Goal: Book appointment/travel/reservation

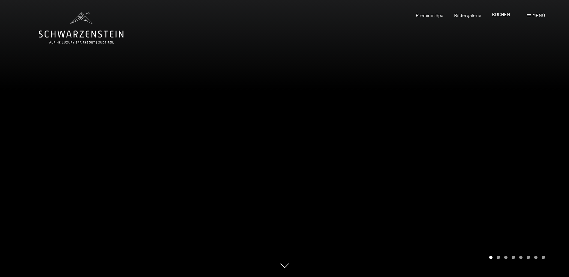
click at [498, 14] on span "BUCHEN" at bounding box center [501, 14] width 18 height 6
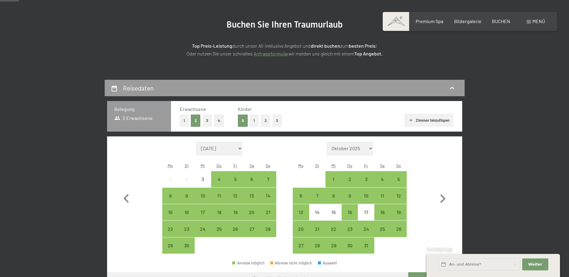
scroll to position [60, 0]
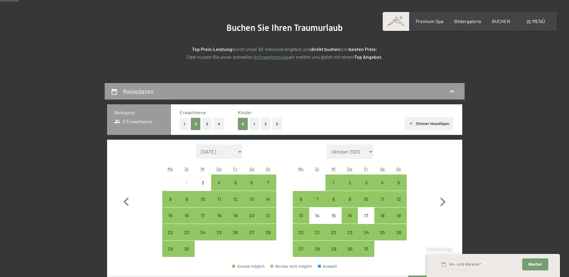
click at [265, 121] on button "2" at bounding box center [265, 124] width 10 height 12
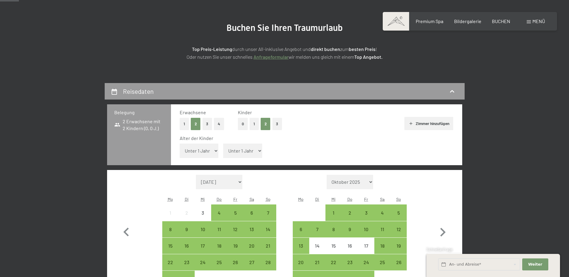
click at [208, 153] on select "Unter 1 Jahr 1 Jahr 2 Jahre 3 Jahre 4 Jahre 5 Jahre 6 Jahre 7 Jahre 8 Jahre 9 J…" at bounding box center [199, 151] width 39 height 14
select select "8"
click at [180, 144] on select "Unter 1 Jahr 1 Jahr 2 Jahre 3 Jahre 4 Jahre 5 Jahre 6 Jahre 7 Jahre 8 Jahre 9 J…" at bounding box center [199, 151] width 39 height 14
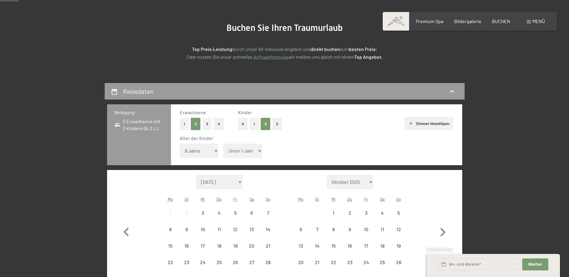
click at [241, 152] on select "Unter 1 Jahr 1 Jahr 2 Jahre 3 Jahre 4 Jahre 5 Jahre 6 Jahre 7 Jahre 8 Jahre 9 J…" at bounding box center [242, 151] width 39 height 14
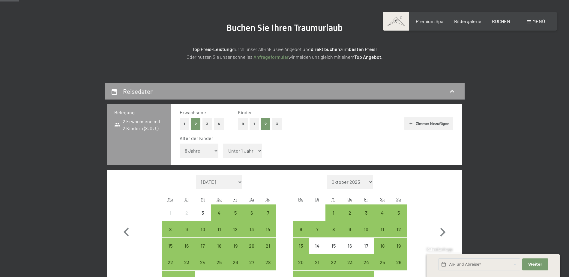
select select "11"
click at [223, 144] on select "Unter 1 Jahr 1 Jahr 2 Jahre 3 Jahre 4 Jahre 5 Jahre 6 Jahre 7 Jahre 8 Jahre 9 J…" at bounding box center [242, 151] width 39 height 14
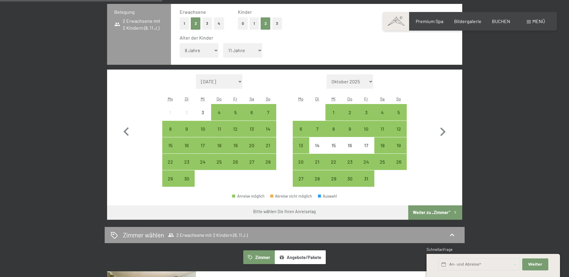
scroll to position [180, 0]
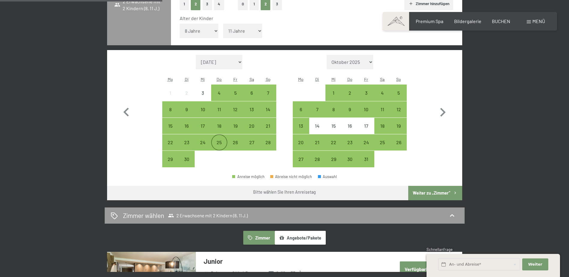
click at [214, 144] on div "25" at bounding box center [219, 147] width 15 height 15
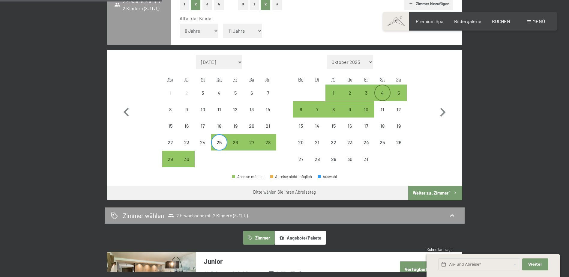
click at [381, 91] on div "4" at bounding box center [382, 98] width 15 height 15
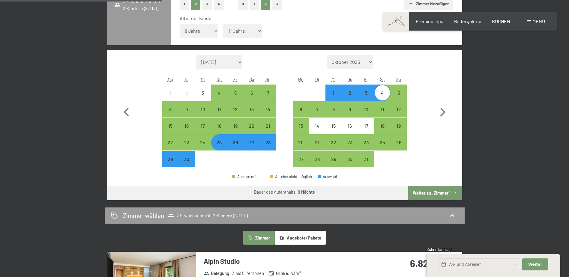
click at [444, 192] on button "Weiter zu „Zimmer“" at bounding box center [435, 193] width 54 height 14
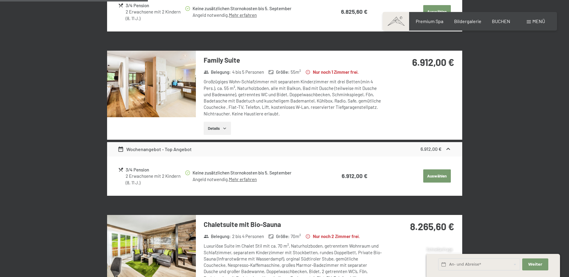
scroll to position [293, 0]
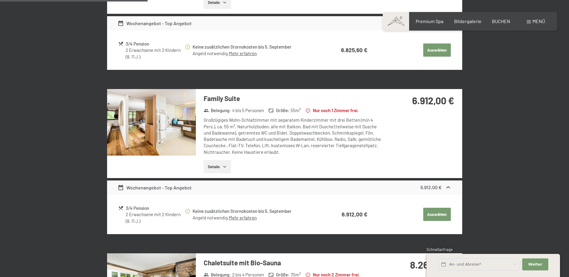
click at [177, 119] on img at bounding box center [151, 122] width 89 height 67
click at [0, 0] on div at bounding box center [0, 0] width 0 height 0
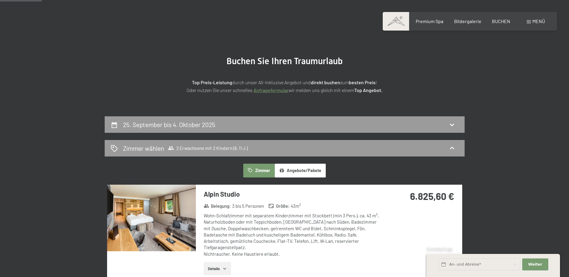
scroll to position [0, 0]
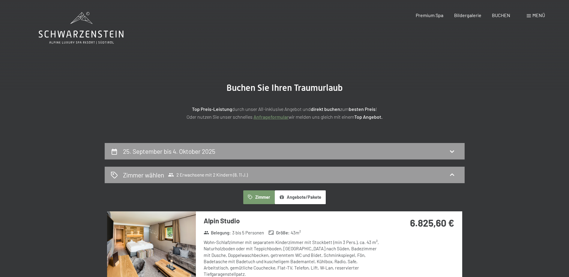
click at [54, 40] on icon at bounding box center [81, 28] width 85 height 32
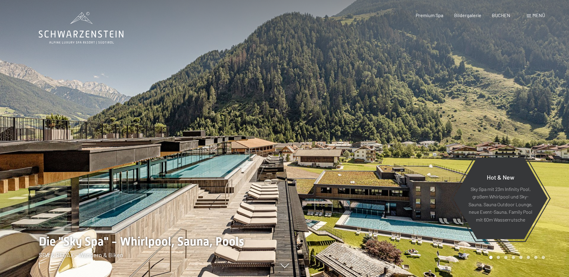
click at [534, 14] on span "Menü" at bounding box center [538, 15] width 13 height 6
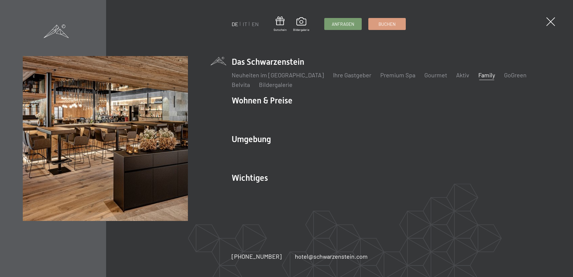
click at [478, 75] on link "Family" at bounding box center [486, 74] width 17 height 7
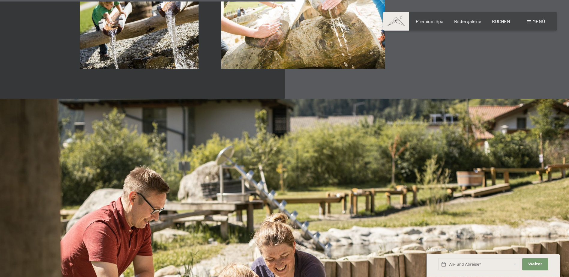
scroll to position [2428, 0]
